Goal: Navigation & Orientation: Find specific page/section

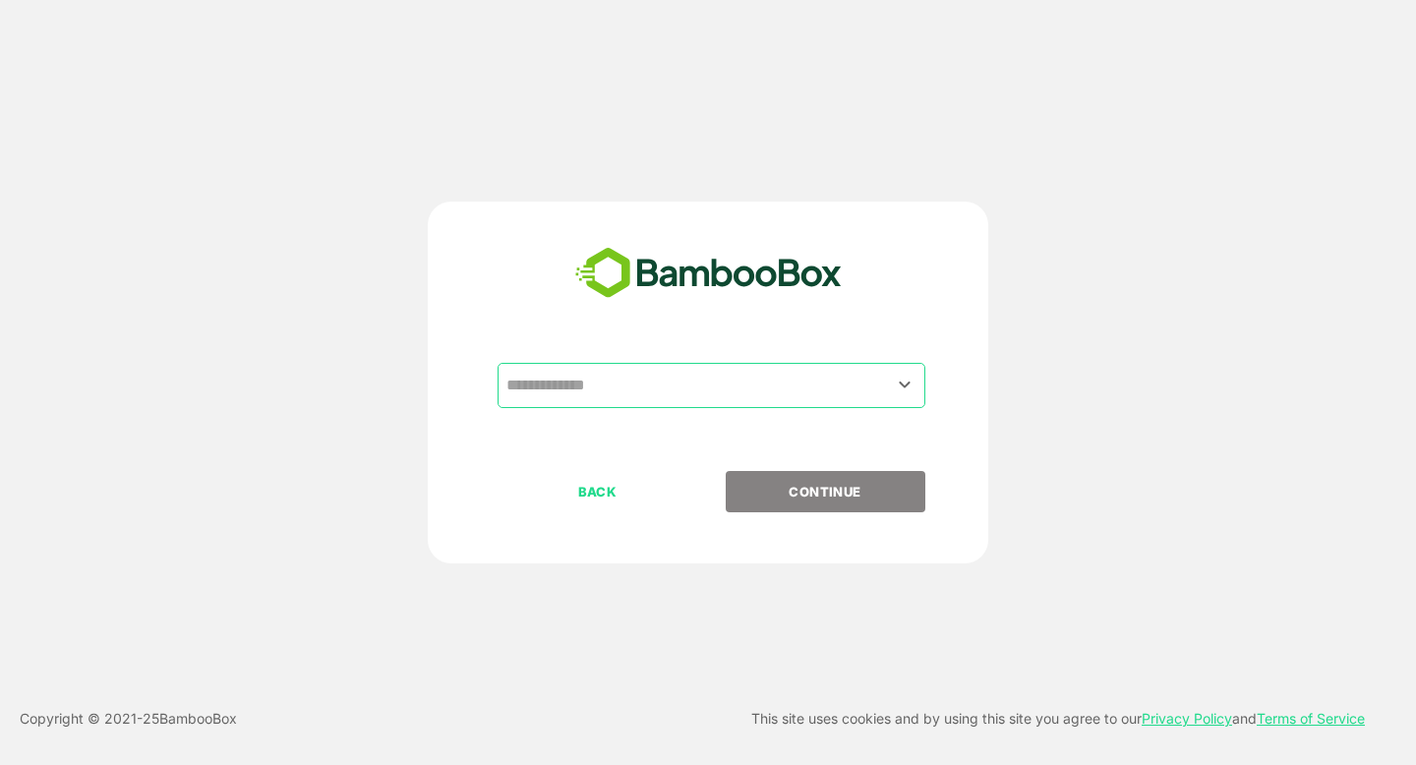
click at [580, 384] on input "text" at bounding box center [712, 385] width 420 height 37
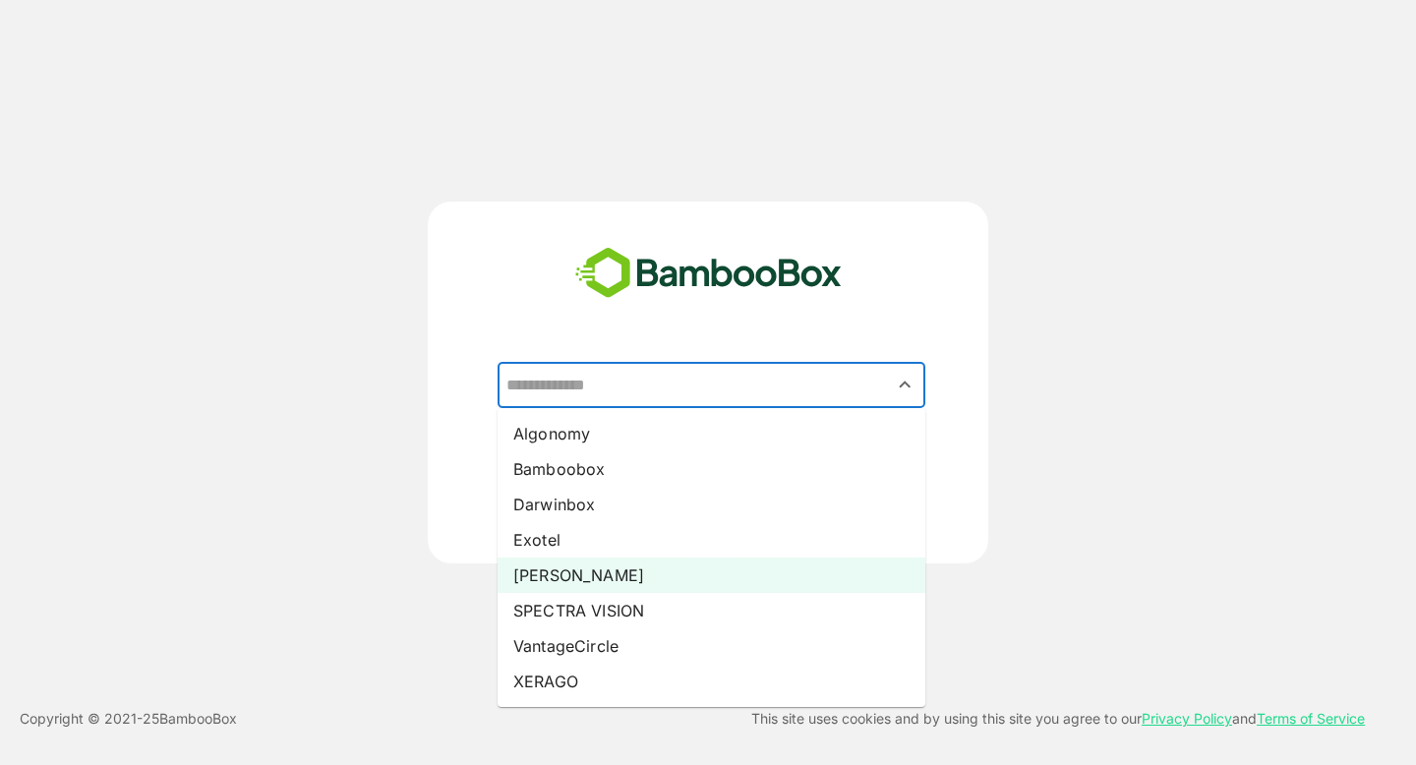
click at [566, 576] on li "[PERSON_NAME]" at bounding box center [712, 575] width 428 height 35
type input "*****"
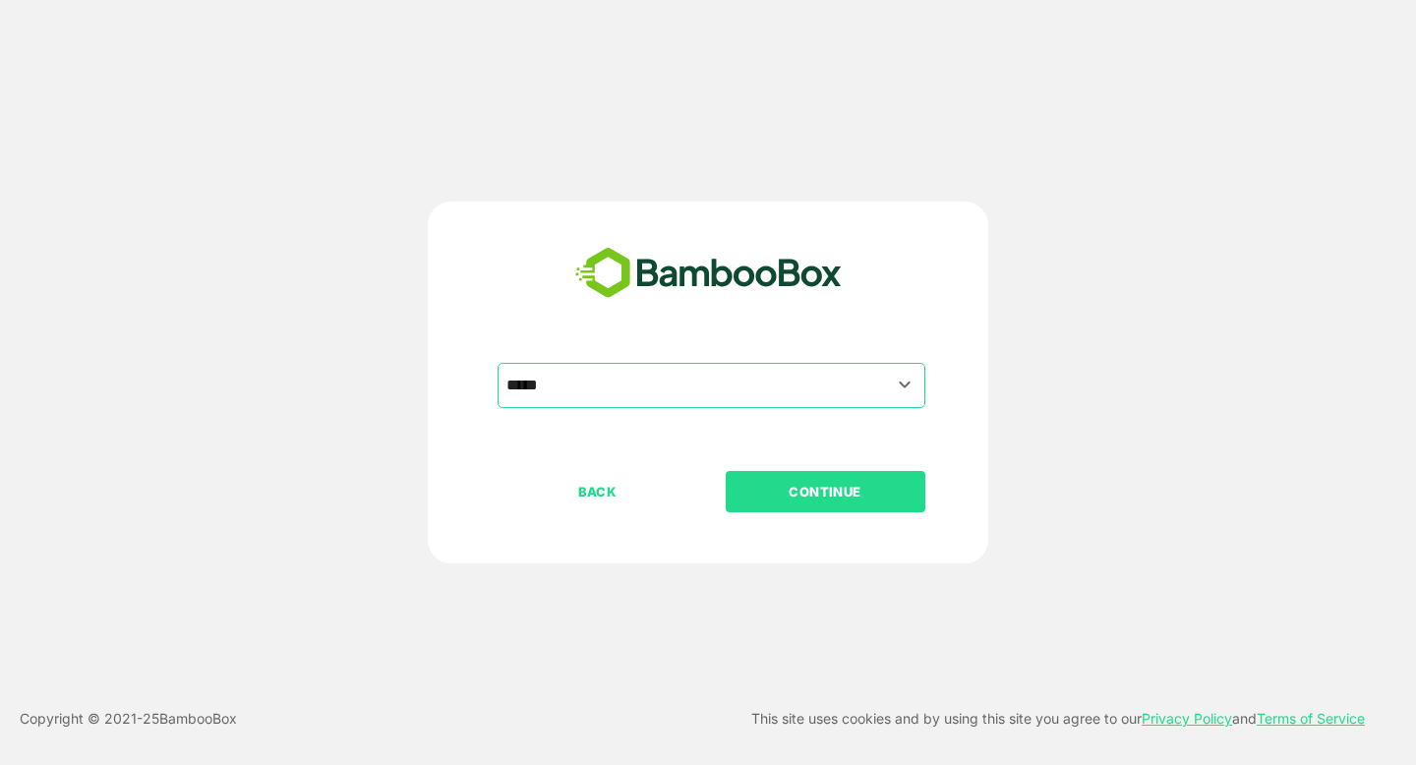
click at [828, 507] on button "CONTINUE" at bounding box center [826, 491] width 200 height 41
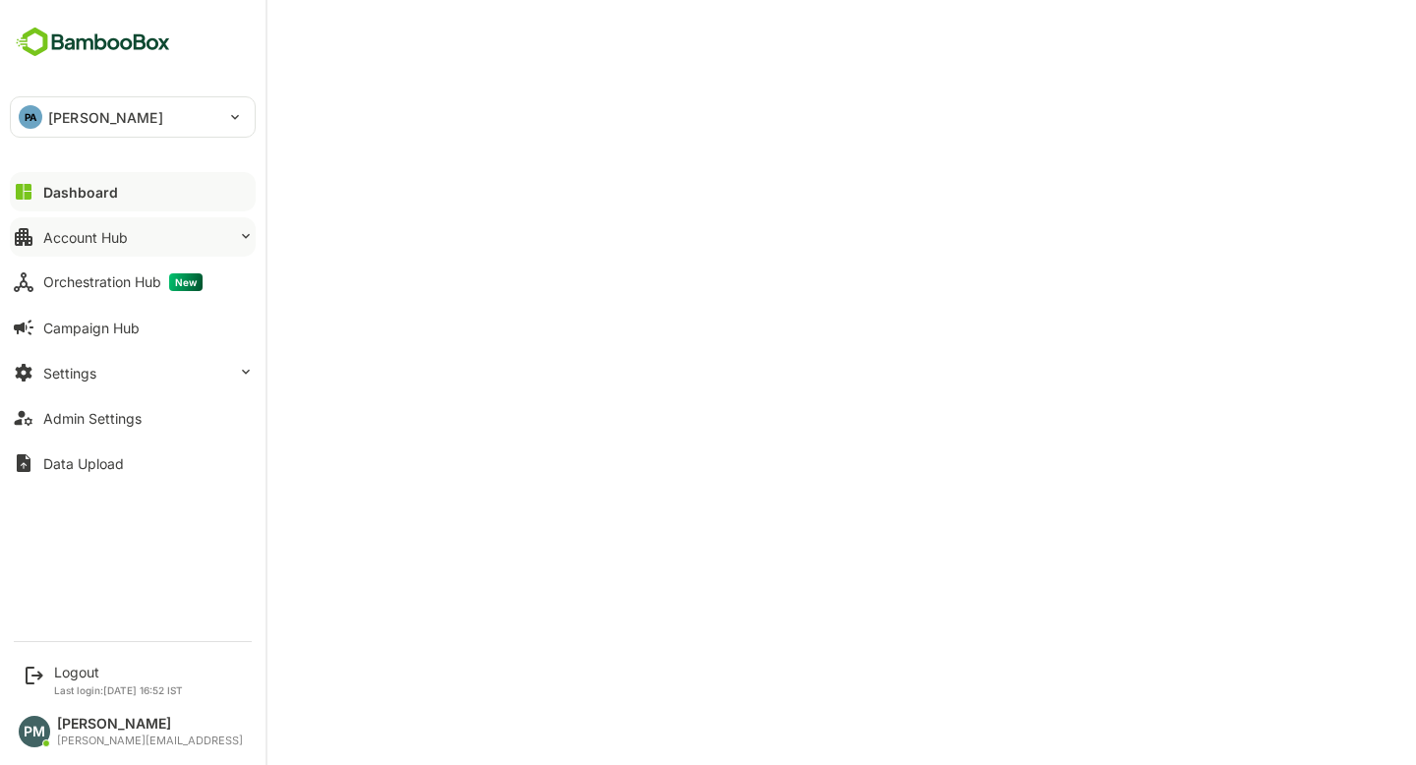
click at [89, 237] on div "Account Hub" at bounding box center [85, 237] width 85 height 17
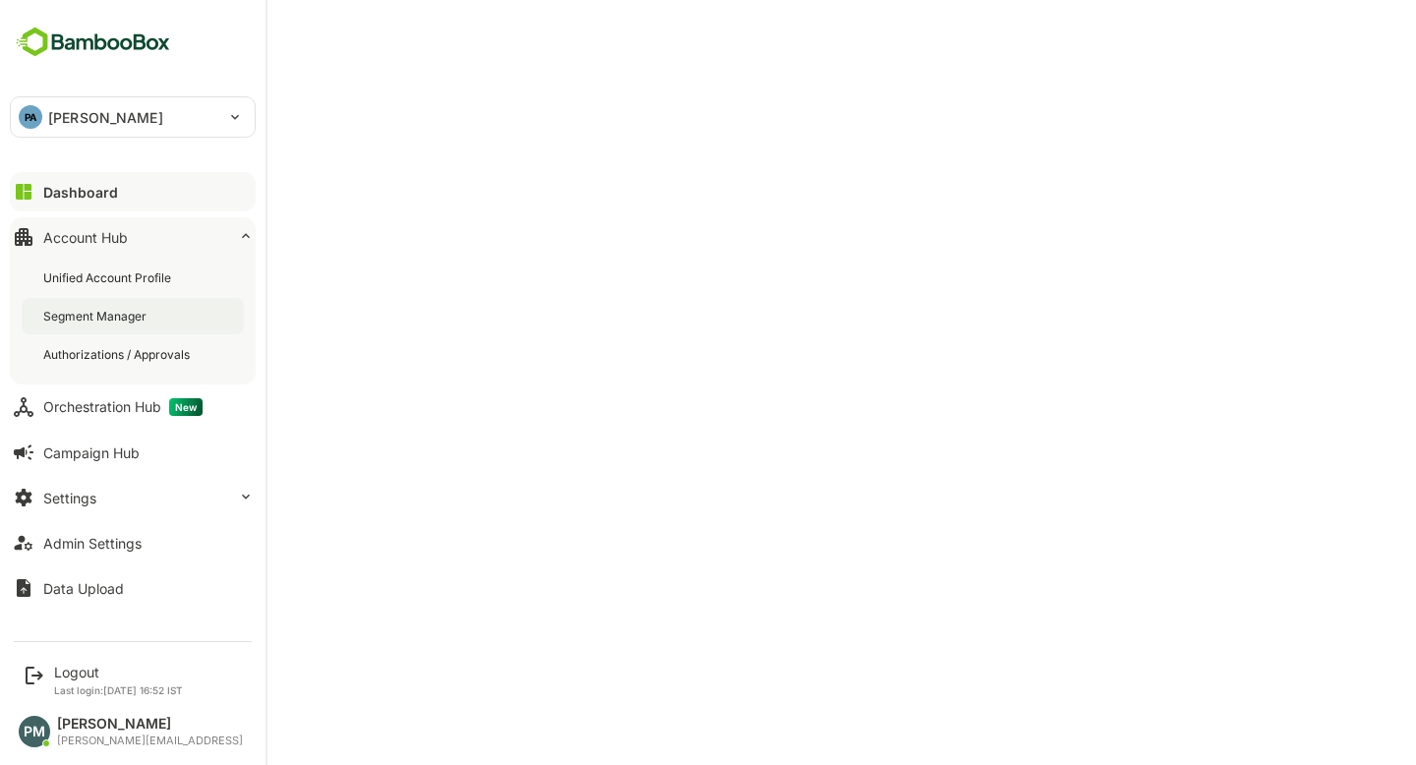
click at [119, 314] on div "Segment Manager" at bounding box center [96, 316] width 107 height 17
click at [139, 202] on button "Dashboard" at bounding box center [133, 191] width 246 height 39
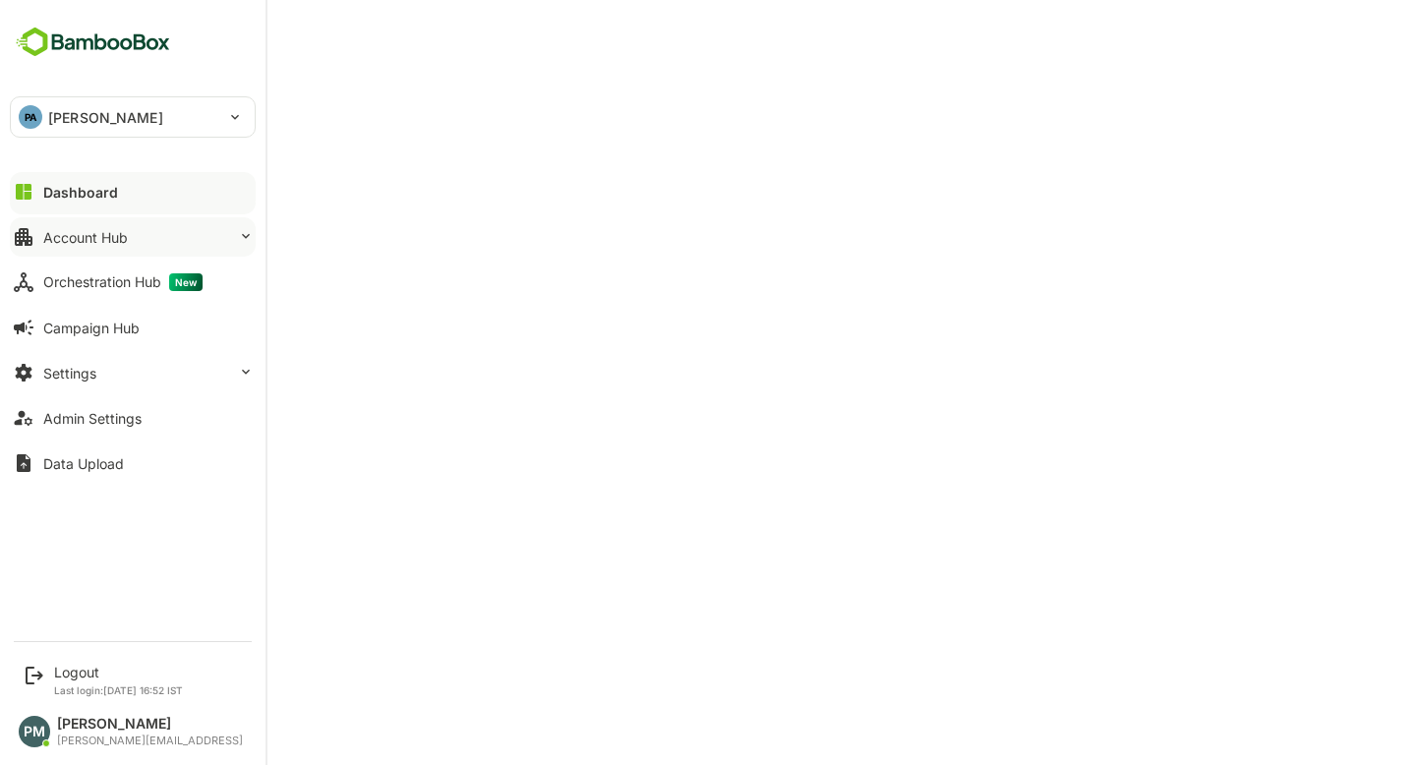
click at [130, 238] on button "Account Hub" at bounding box center [133, 236] width 246 height 39
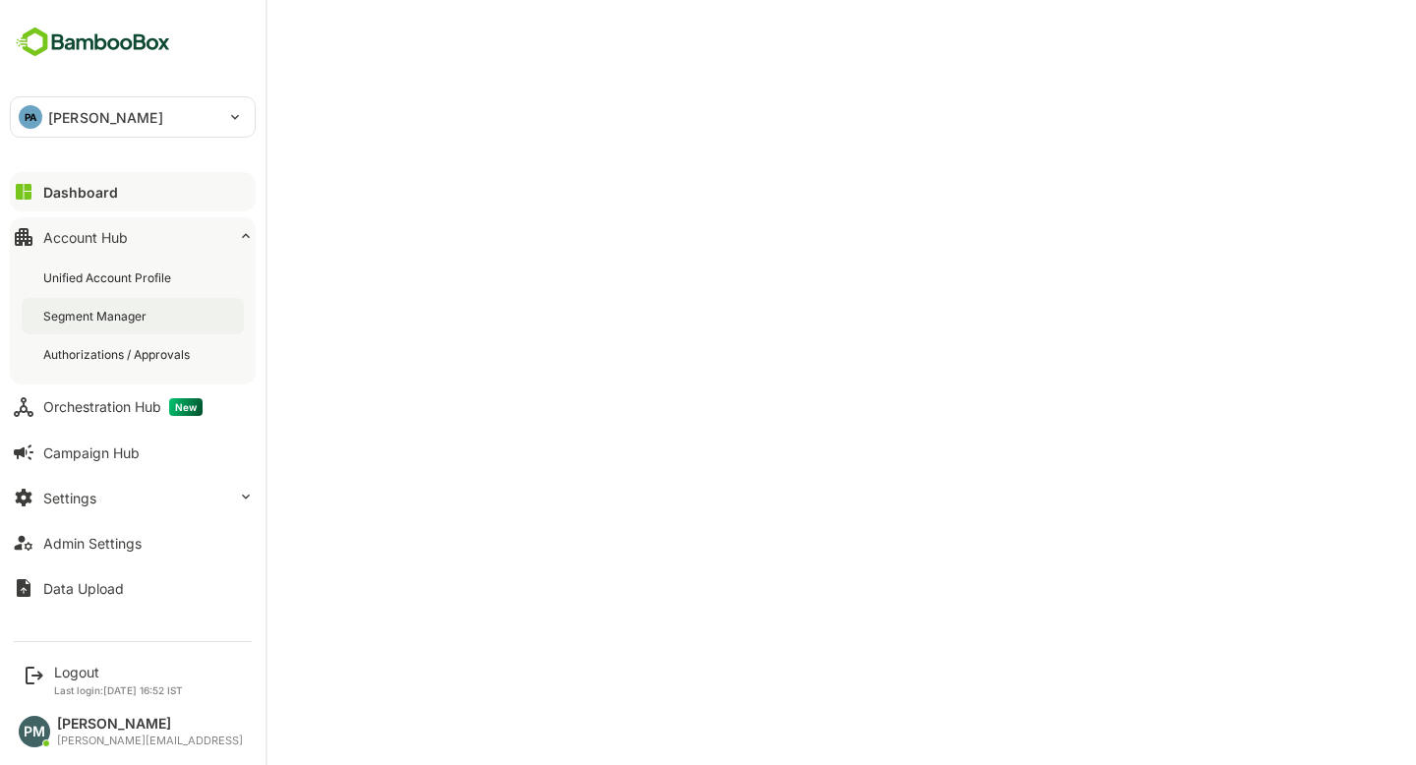
click at [137, 328] on div "Segment Manager" at bounding box center [133, 316] width 222 height 36
click at [36, 186] on button "Dashboard" at bounding box center [133, 191] width 246 height 39
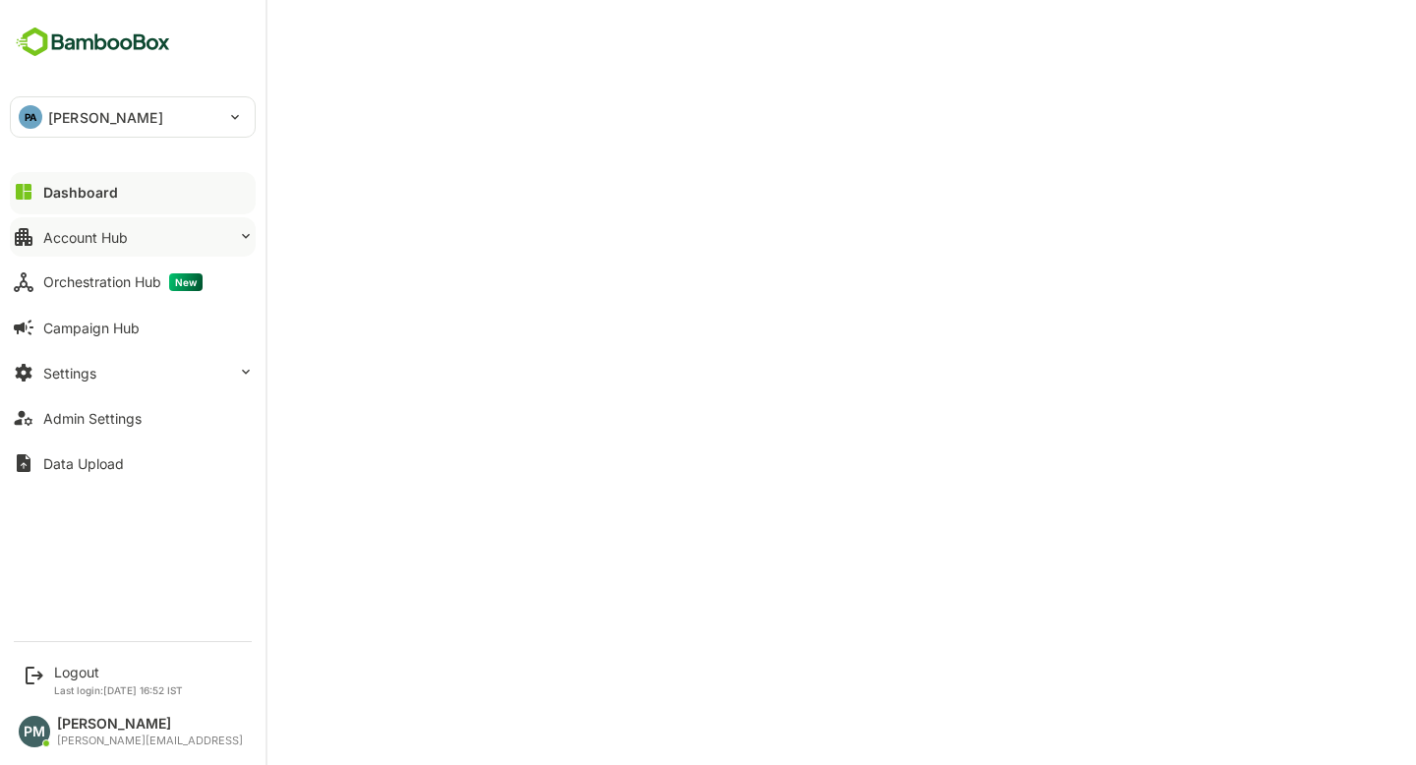
click at [102, 231] on div "Account Hub" at bounding box center [85, 237] width 85 height 17
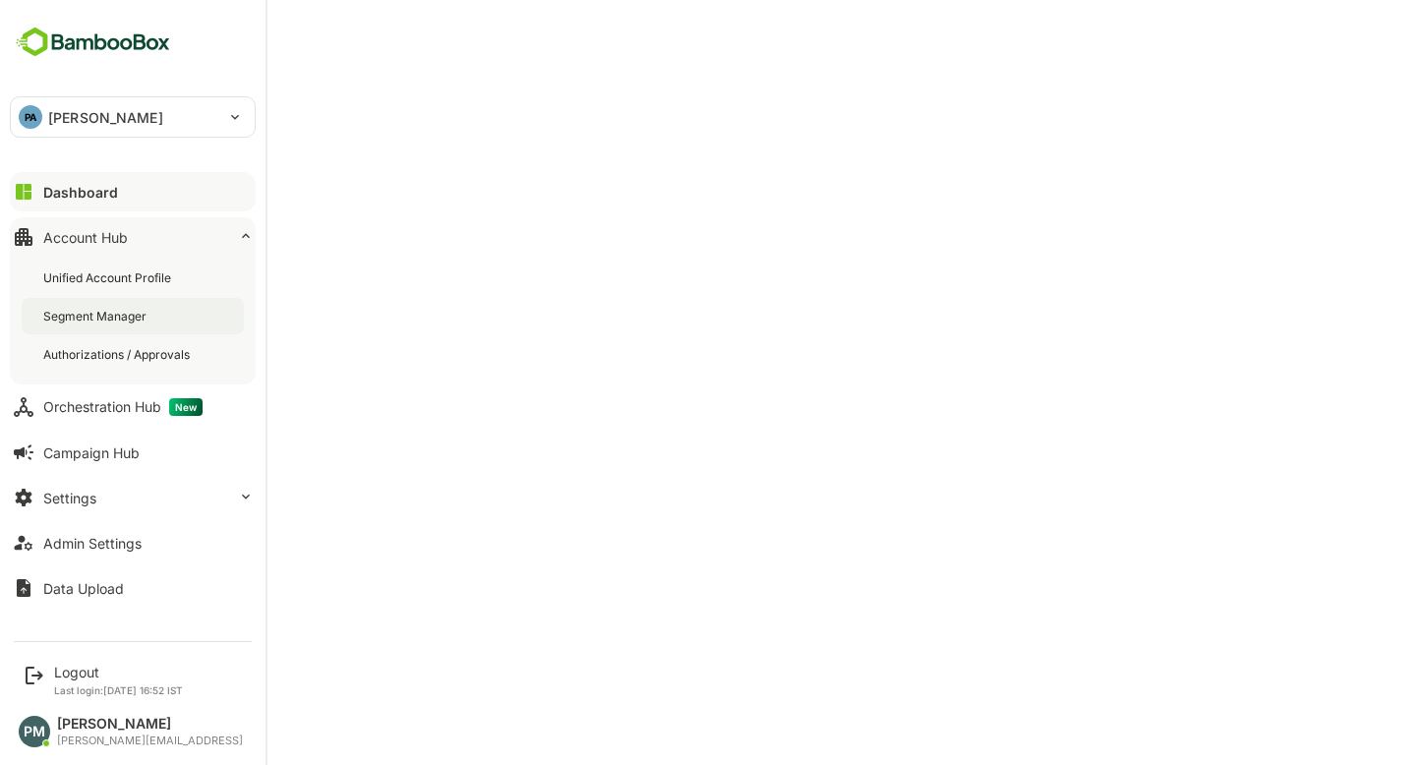
click at [119, 312] on div "Segment Manager" at bounding box center [96, 316] width 107 height 17
click at [43, 193] on div "Dashboard" at bounding box center [78, 192] width 71 height 17
